Goal: Task Accomplishment & Management: Manage account settings

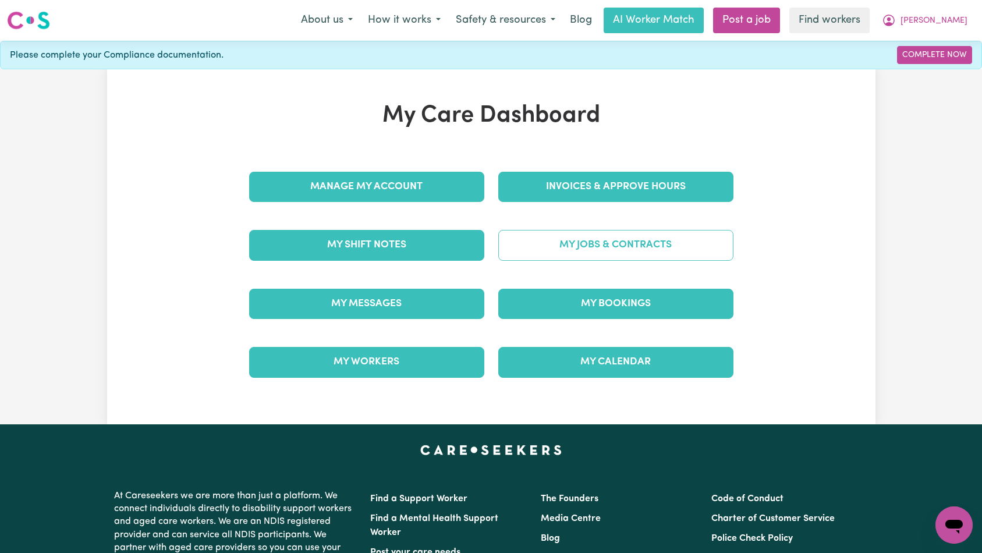
click at [563, 245] on link "My Jobs & Contracts" at bounding box center [615, 245] width 235 height 30
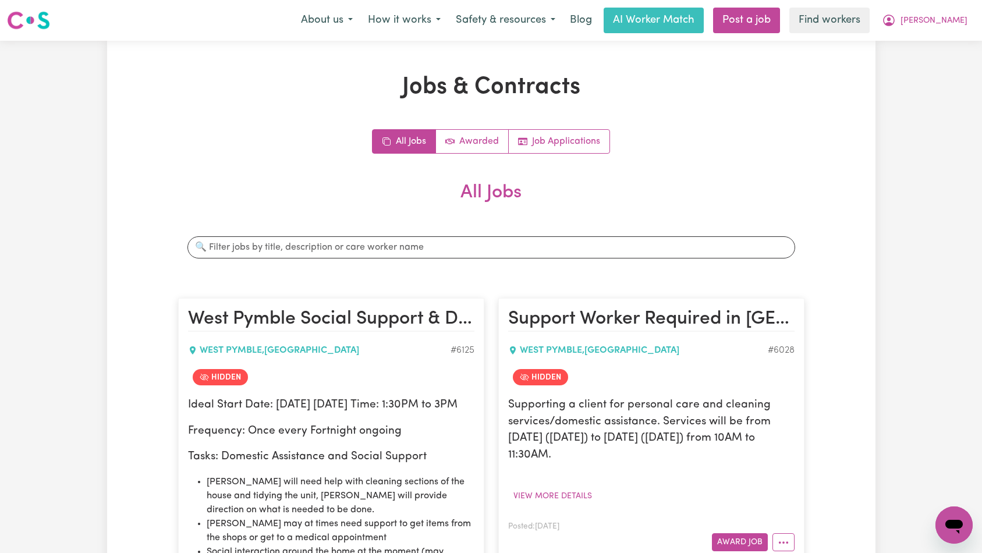
scroll to position [554, 0]
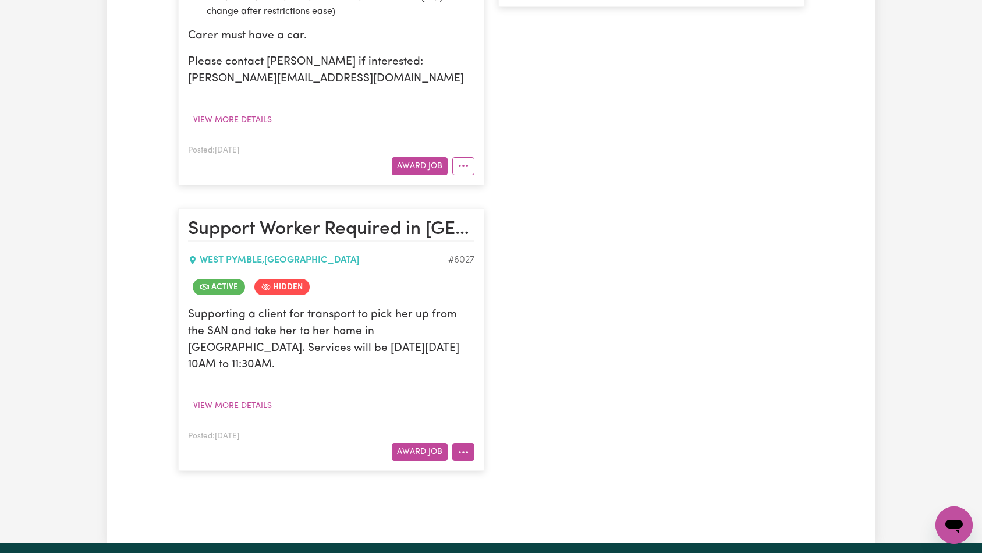
click at [465, 453] on button "More options" at bounding box center [463, 452] width 22 height 18
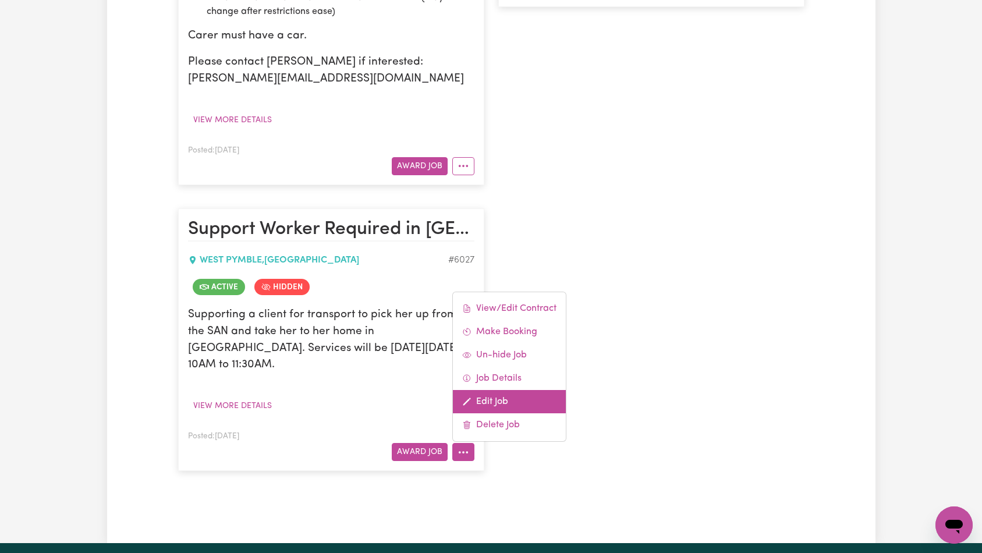
click at [505, 396] on link "Edit Job" at bounding box center [509, 401] width 113 height 23
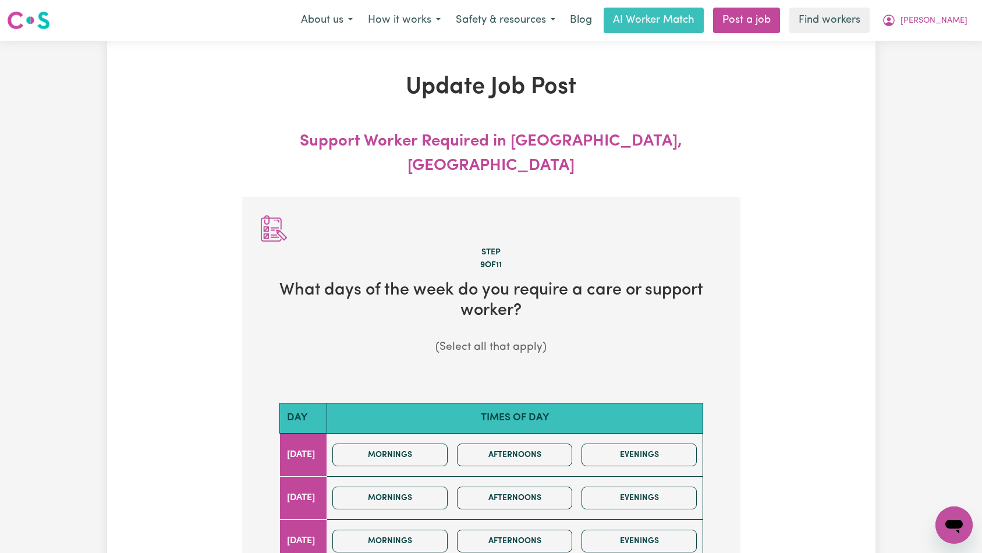
scroll to position [288, 0]
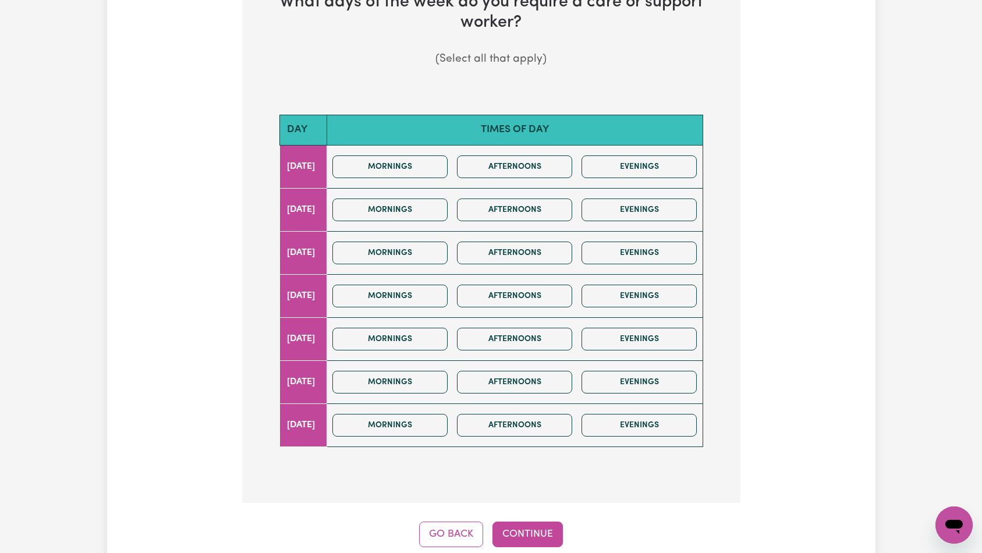
click at [432, 156] on div "Mornings Afternoons Evenings" at bounding box center [515, 166] width 374 height 41
click at [434, 155] on button "Mornings" at bounding box center [389, 166] width 115 height 23
click at [543, 522] on button "Continue" at bounding box center [527, 535] width 70 height 26
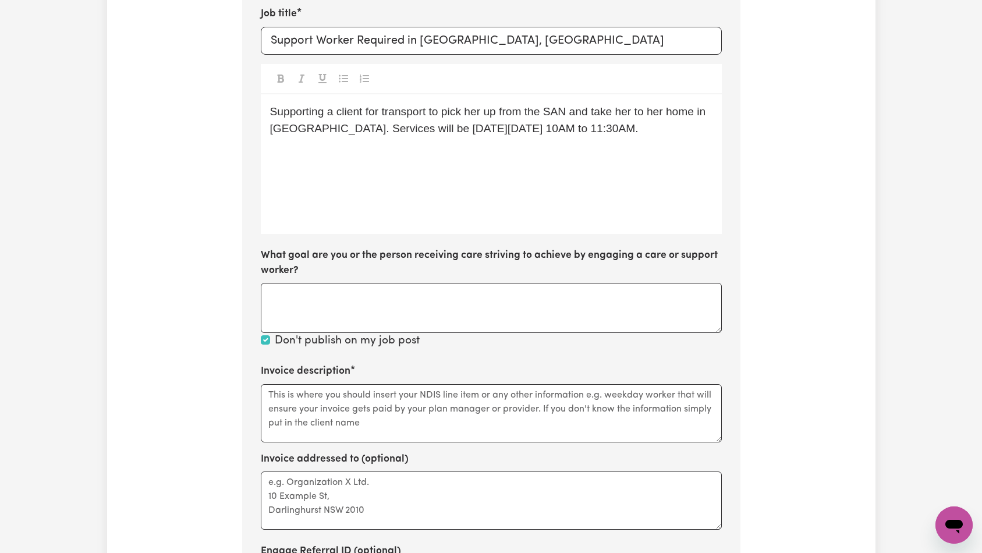
scroll to position [519, 0]
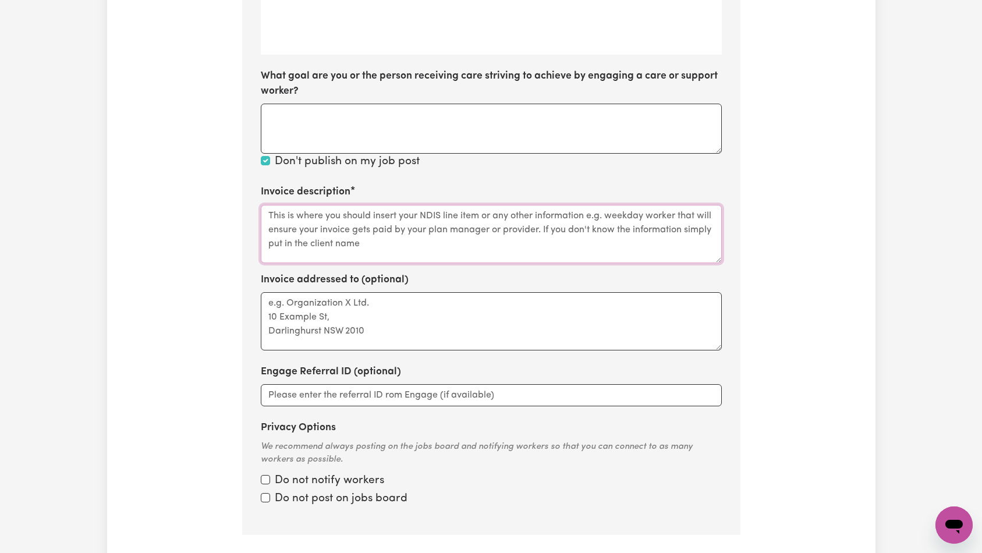
click at [455, 205] on textarea "Invoice description" at bounding box center [491, 234] width 461 height 58
paste textarea "Domestic support and Social Support"
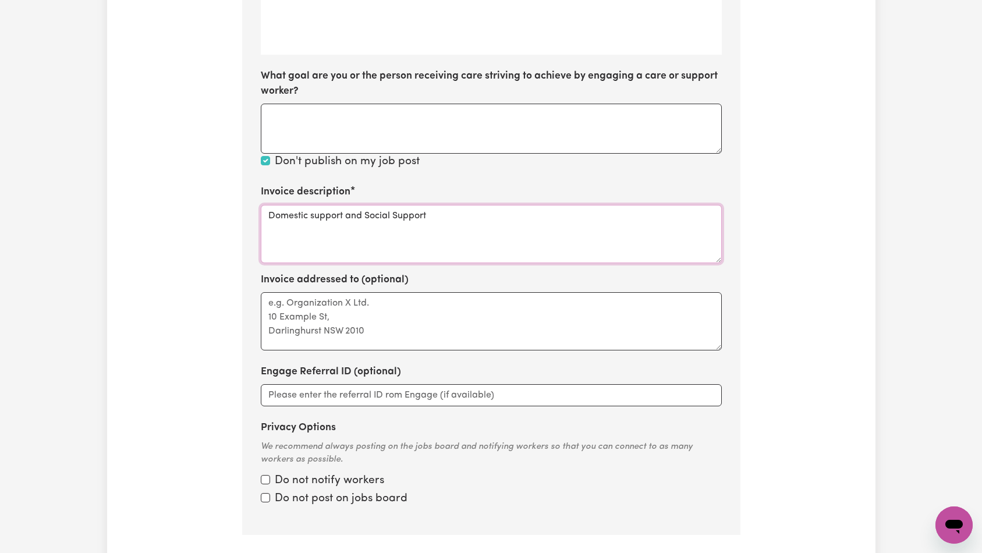
type textarea "Domestic support and Social Support"
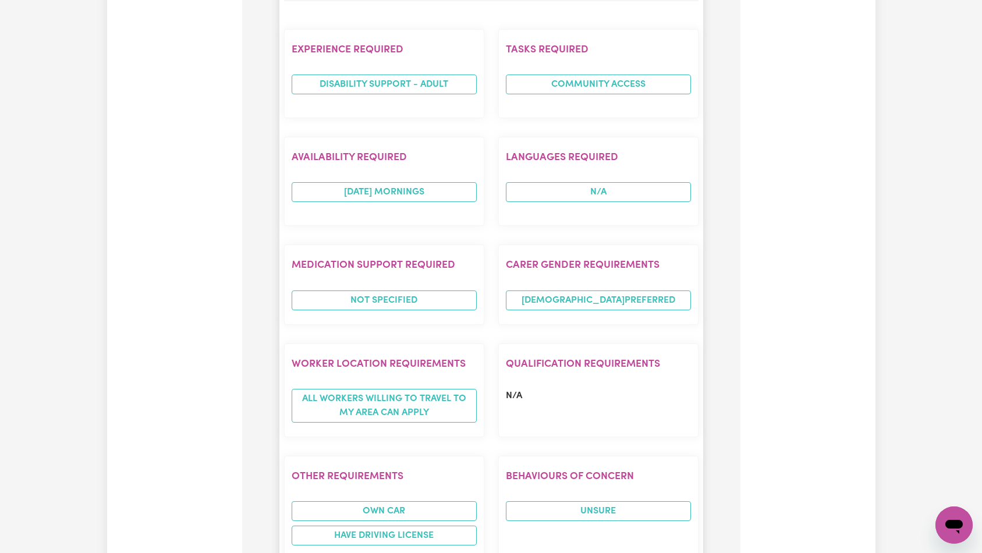
scroll to position [927, 0]
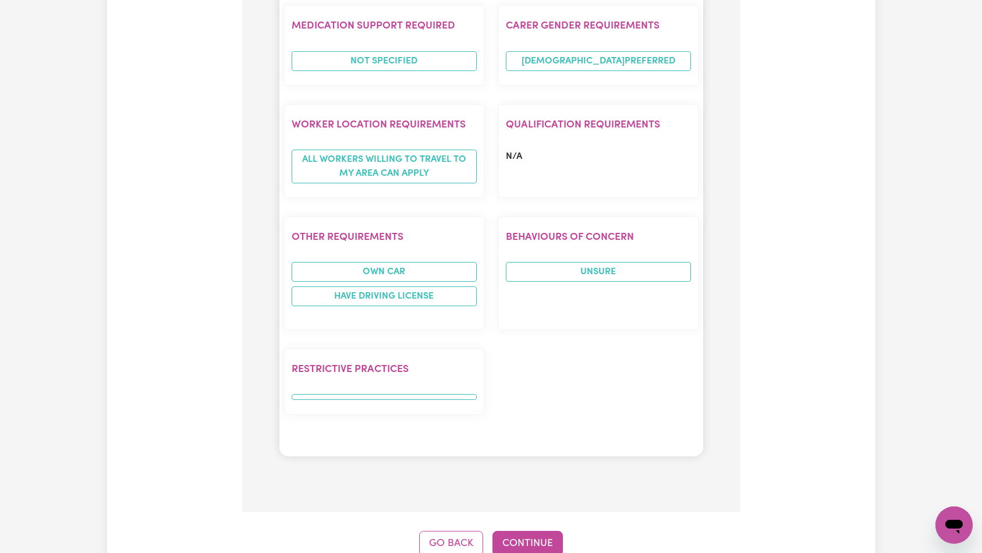
click at [530, 531] on button "Continue" at bounding box center [527, 544] width 70 height 26
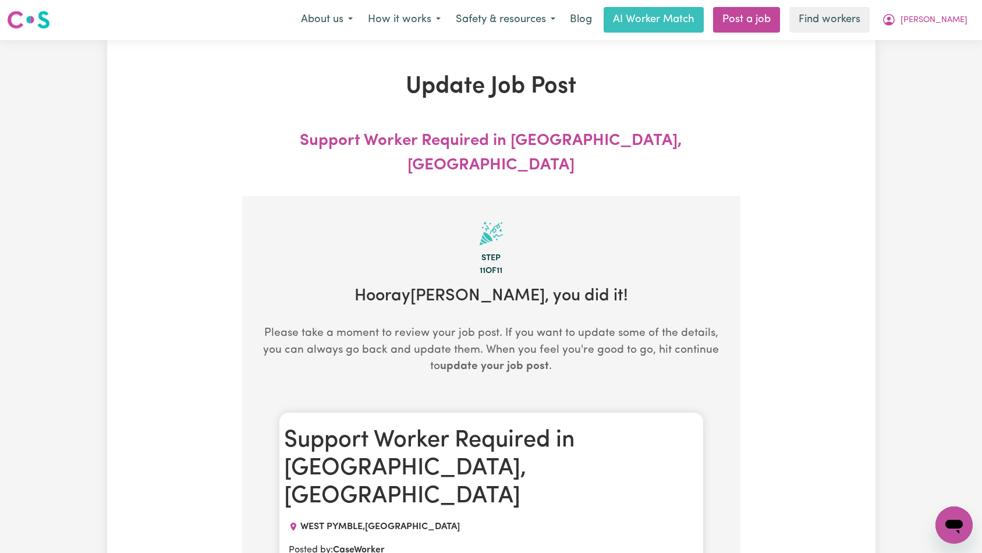
scroll to position [0, 0]
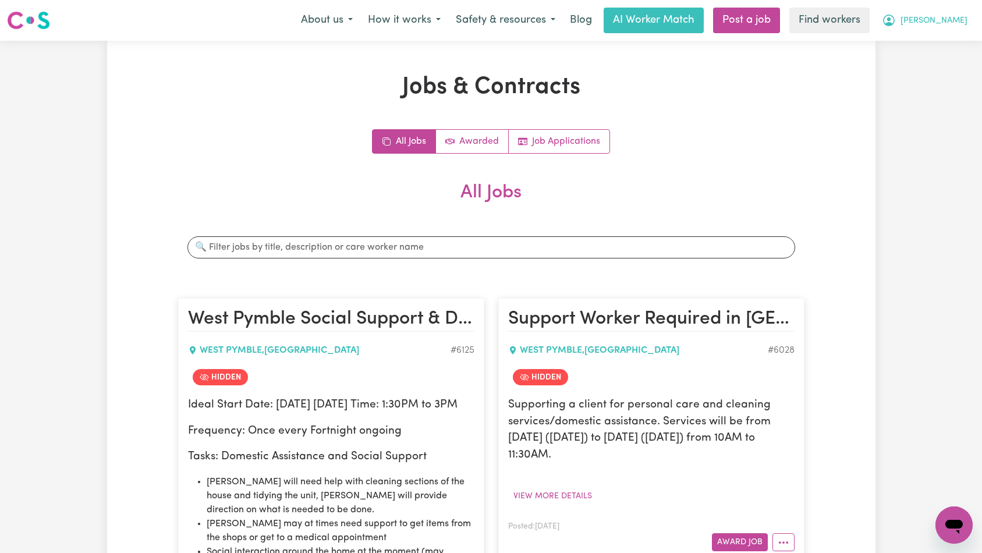
click at [963, 28] on button "[PERSON_NAME]" at bounding box center [924, 20] width 101 height 24
click at [941, 66] on link "Logout" at bounding box center [928, 67] width 92 height 22
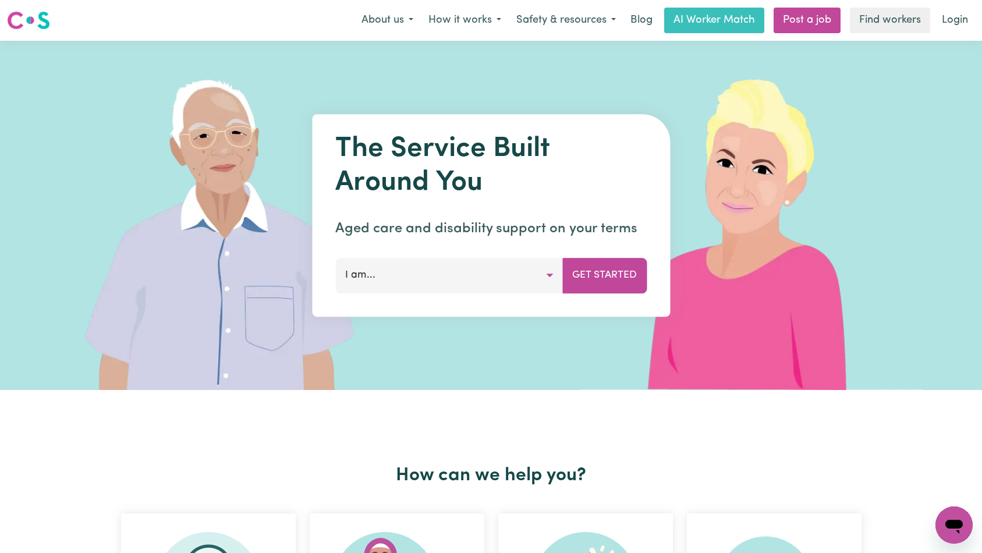
click at [958, 21] on link "Login" at bounding box center [955, 21] width 40 height 26
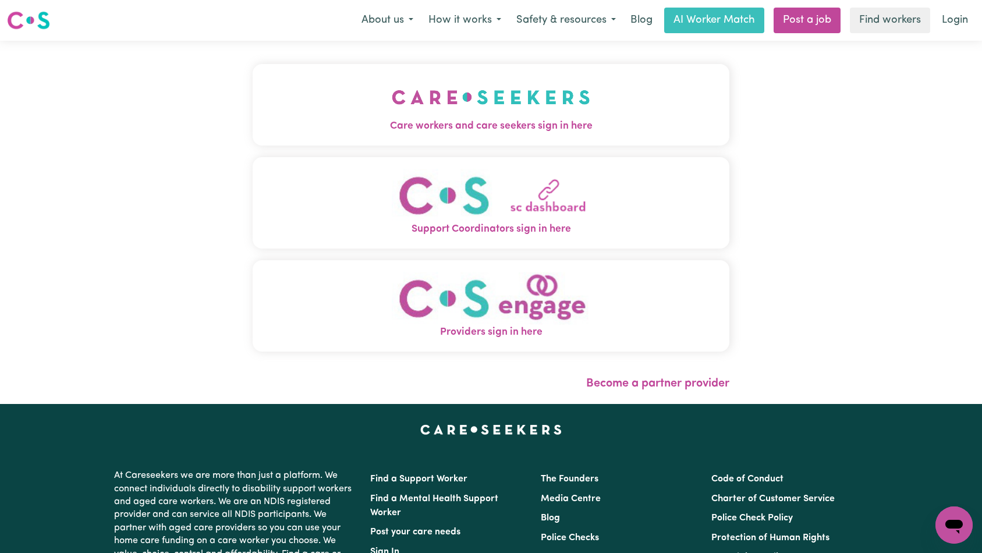
click at [392, 99] on img "Care workers and care seekers sign in here" at bounding box center [491, 97] width 198 height 43
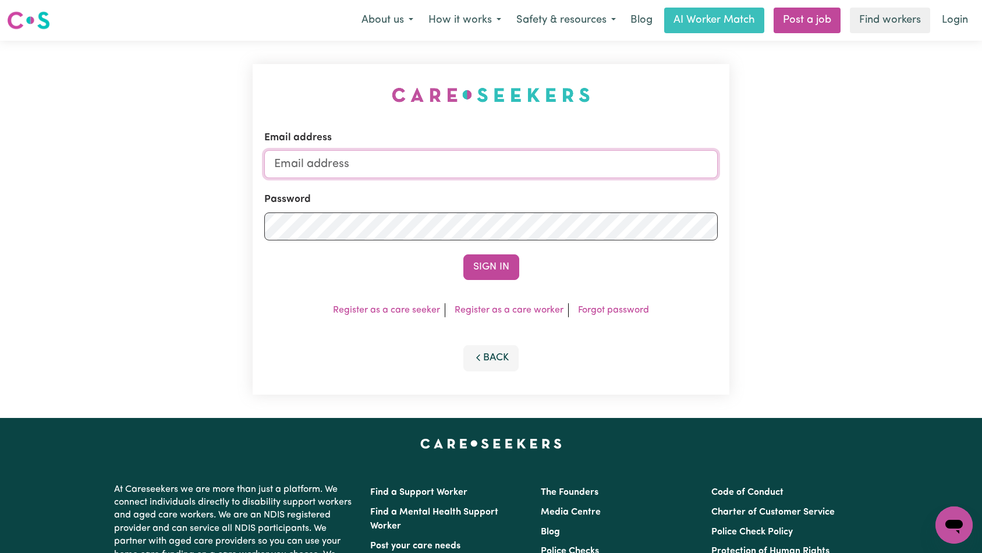
click at [540, 160] on input "Email address" at bounding box center [491, 164] width 454 height 28
type input "[EMAIL_ADDRESS][DOMAIN_NAME]"
click at [485, 264] on button "Sign In" at bounding box center [491, 267] width 56 height 26
